Goal: Task Accomplishment & Management: Manage account settings

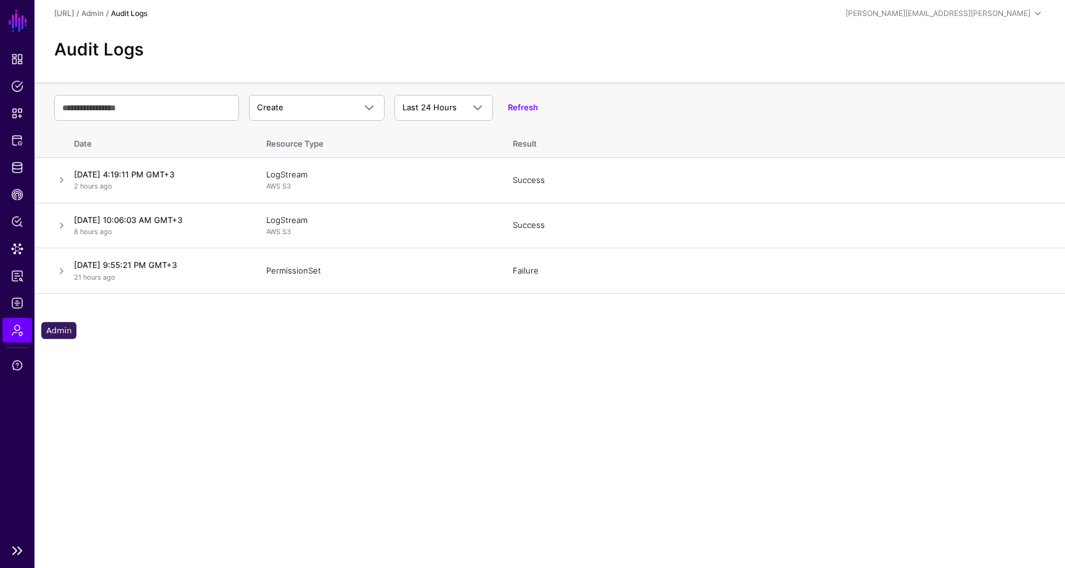
click at [13, 326] on span "Admin" at bounding box center [17, 330] width 12 height 12
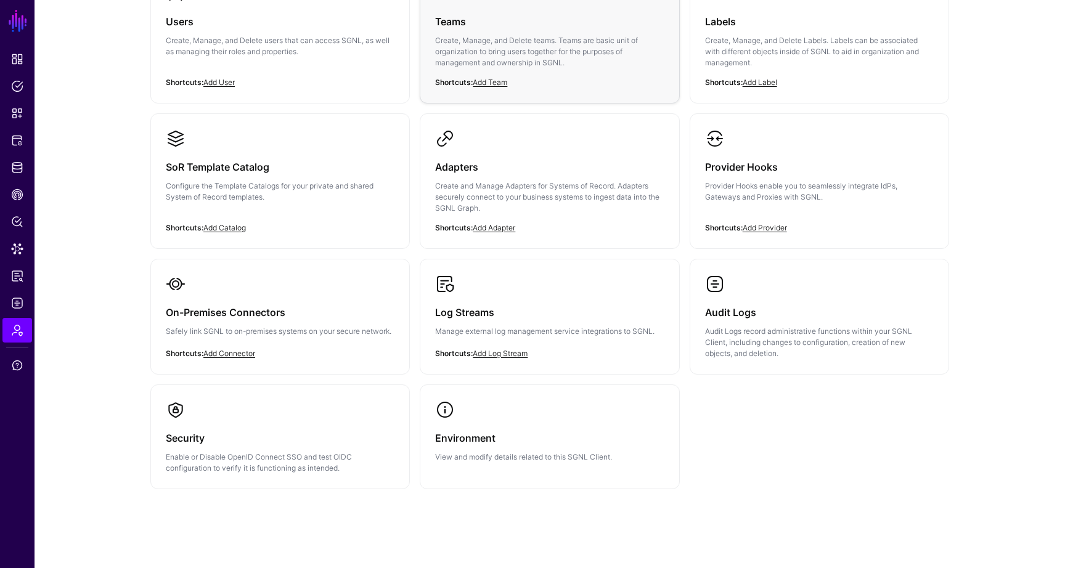
scroll to position [177, 0]
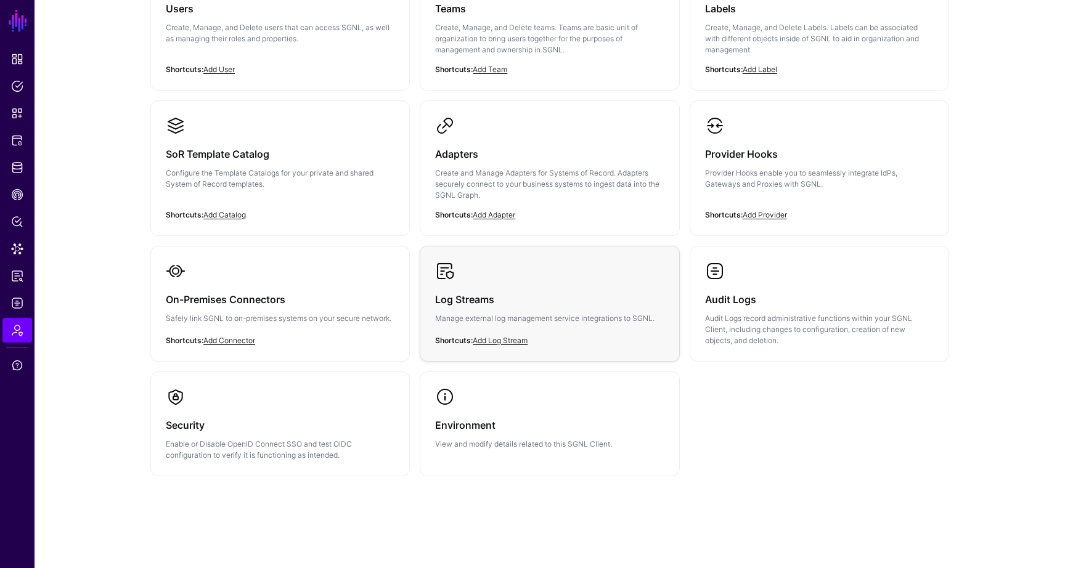
click at [565, 288] on div "Log Streams Manage external log management service integrations to SGNL." at bounding box center [549, 312] width 229 height 63
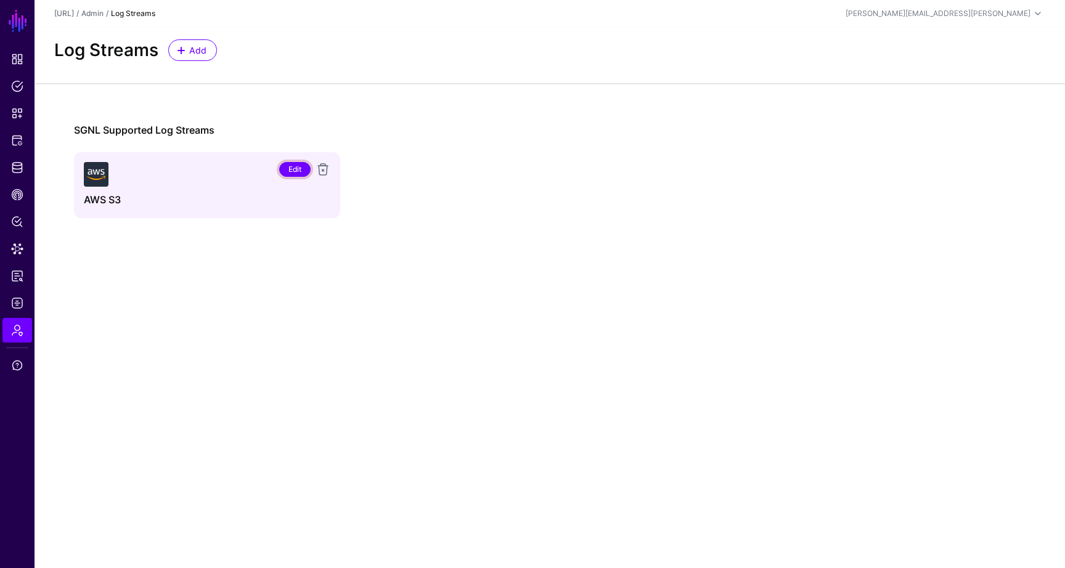
click at [295, 166] on link "Edit" at bounding box center [294, 169] width 31 height 15
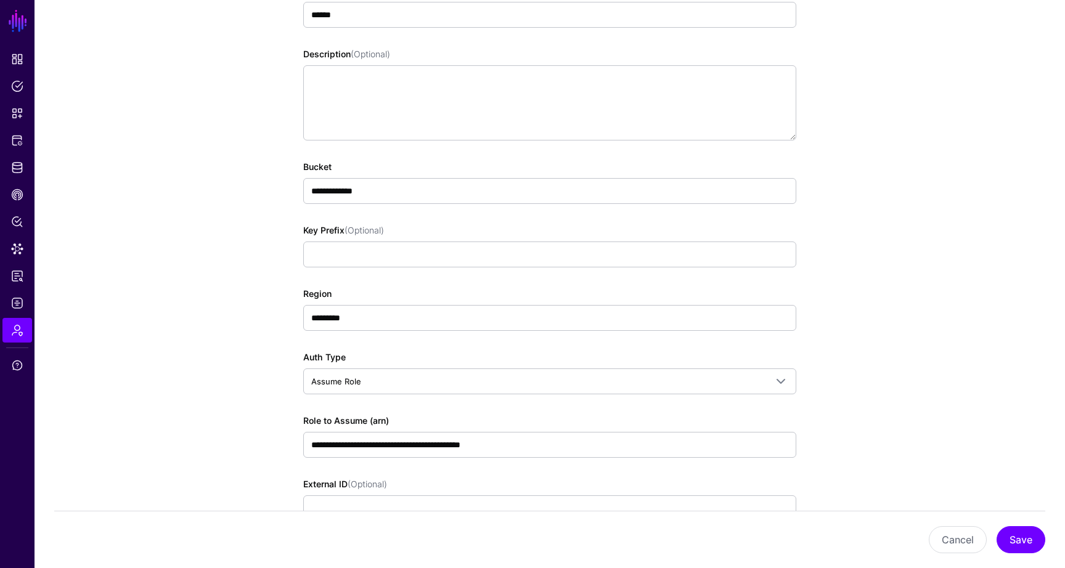
scroll to position [268, 0]
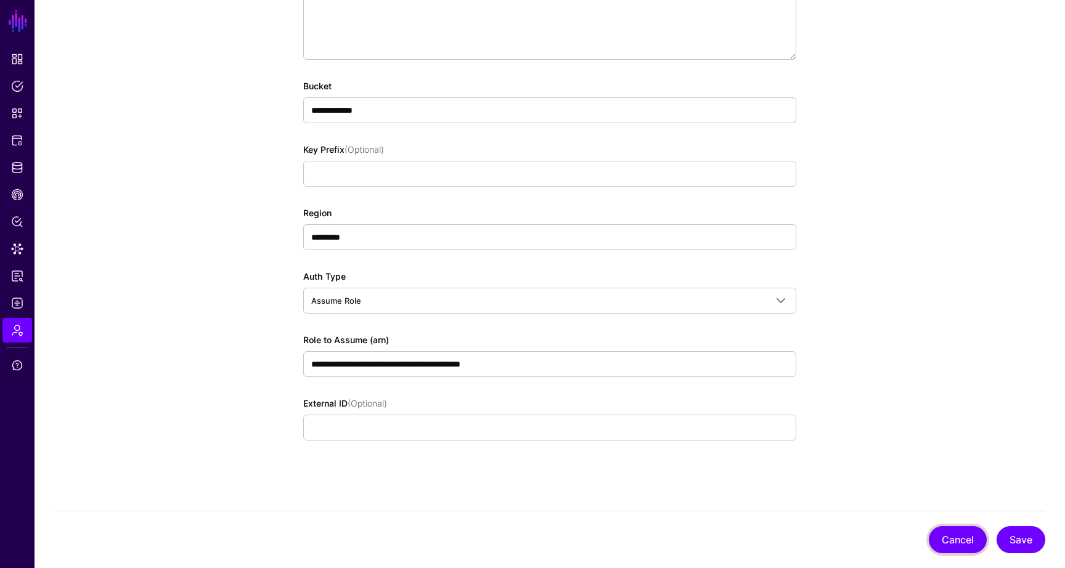
click at [942, 539] on button "Cancel" at bounding box center [958, 539] width 58 height 27
